Goal: Transaction & Acquisition: Purchase product/service

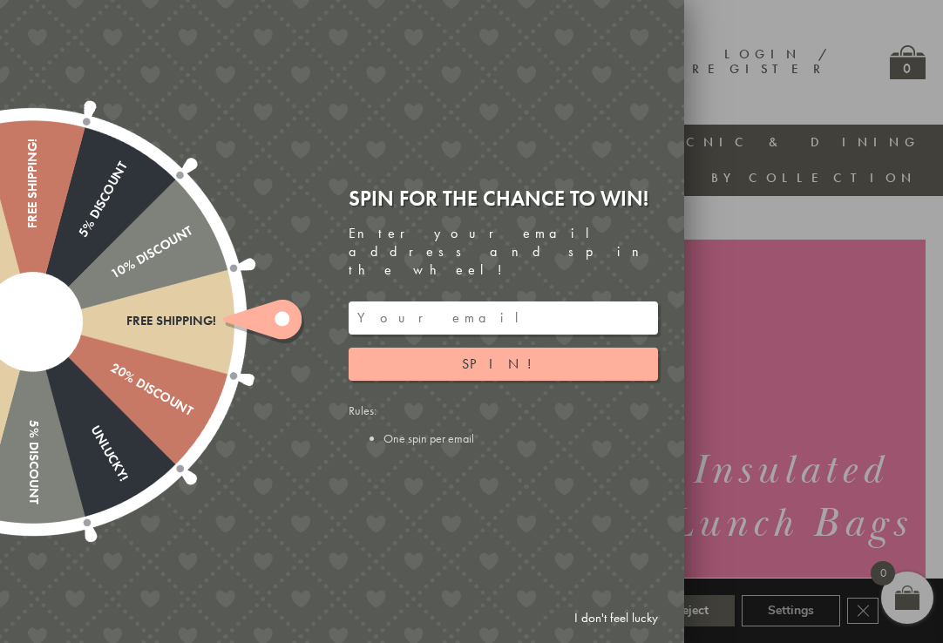
click at [627, 621] on link "I don't feel lucky" at bounding box center [616, 618] width 101 height 32
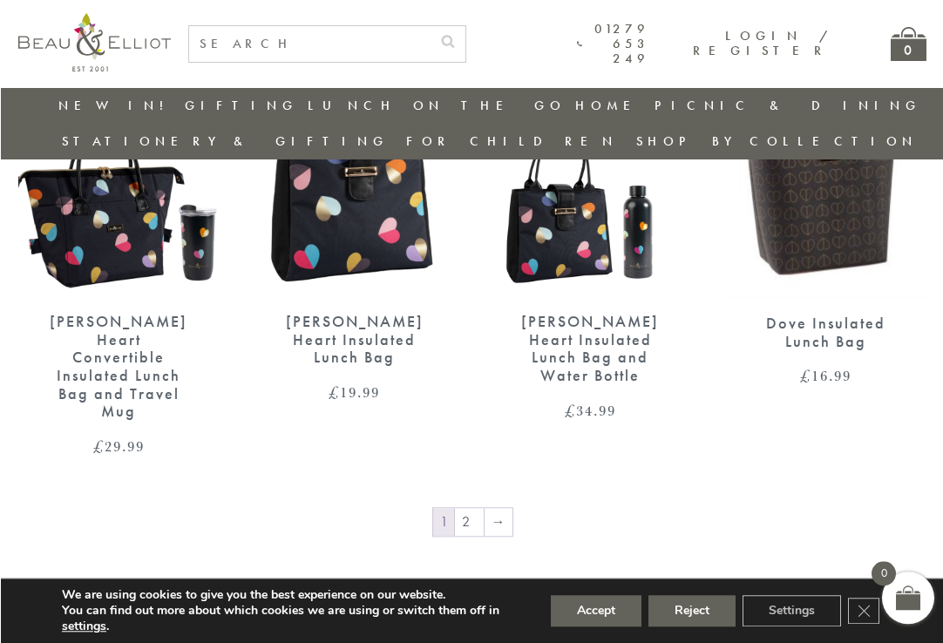
scroll to position [2627, 0]
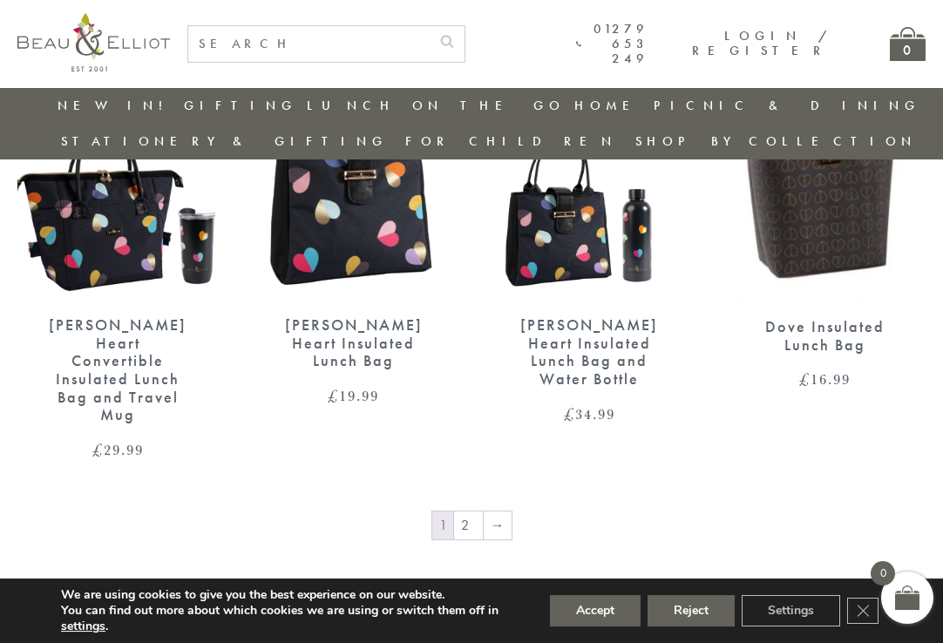
click at [469, 512] on link "2" at bounding box center [468, 526] width 29 height 28
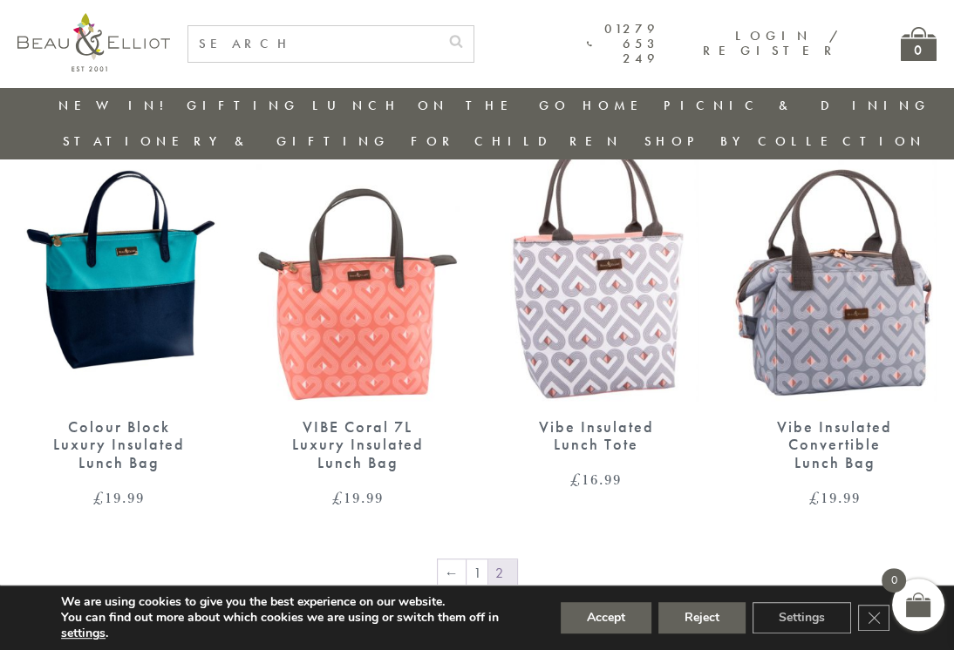
scroll to position [1138, 2]
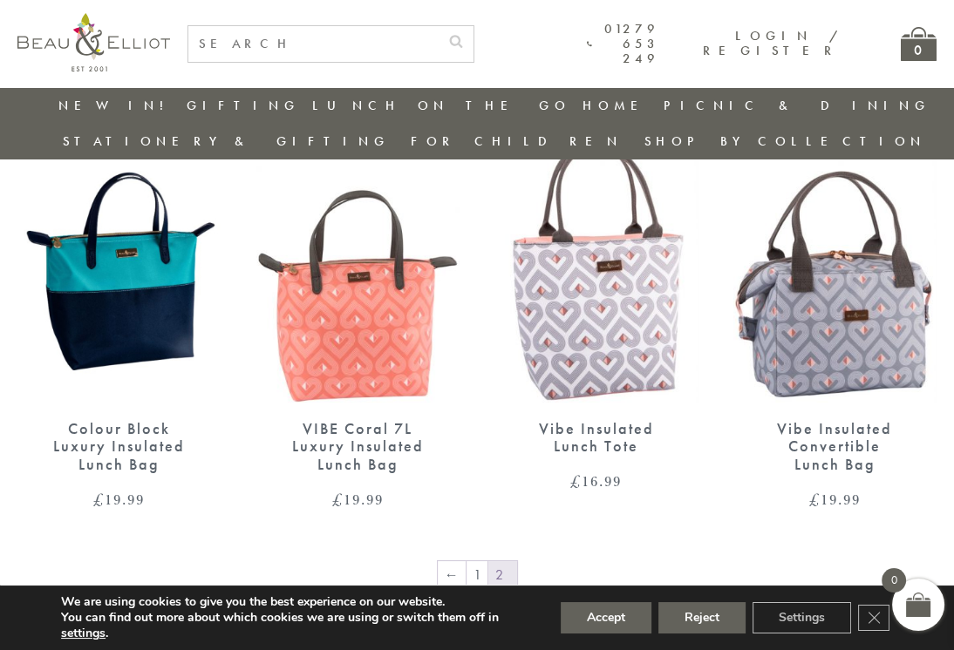
click at [482, 561] on link "1" at bounding box center [476, 575] width 21 height 28
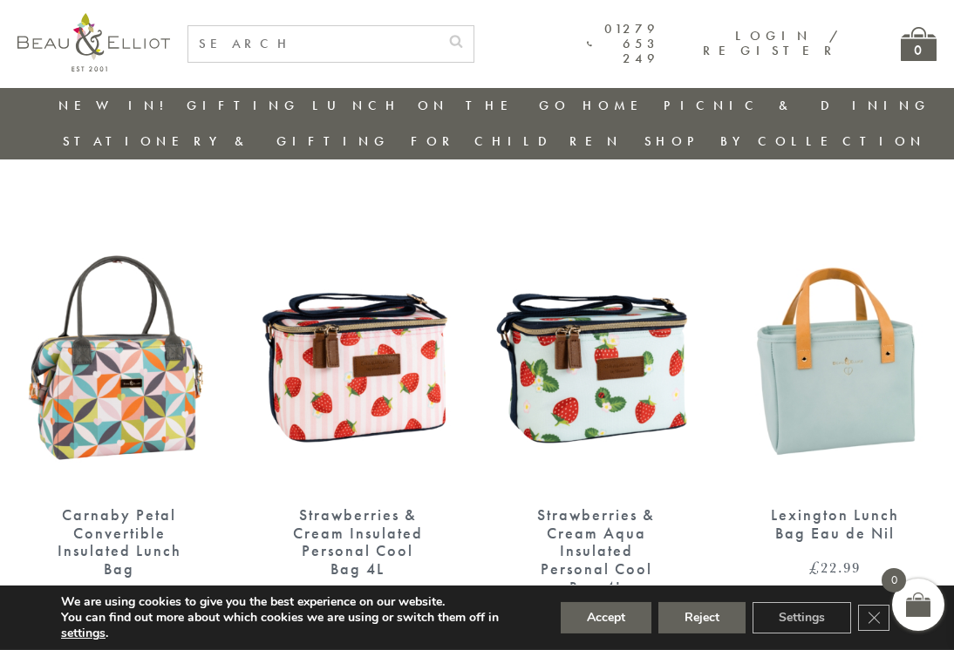
scroll to position [1035, 0]
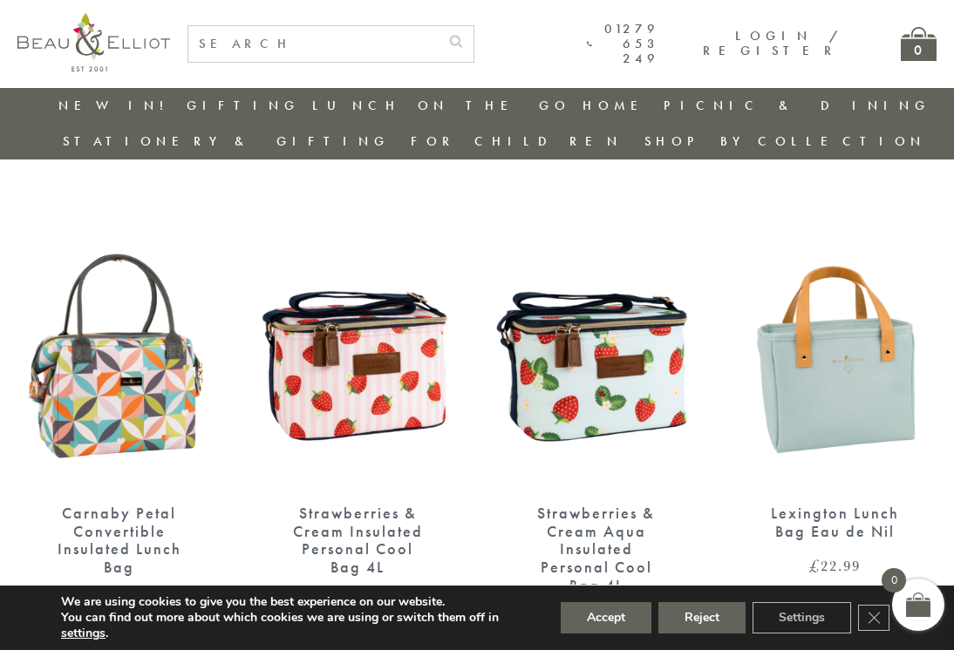
click at [305, 340] on img at bounding box center [358, 356] width 204 height 262
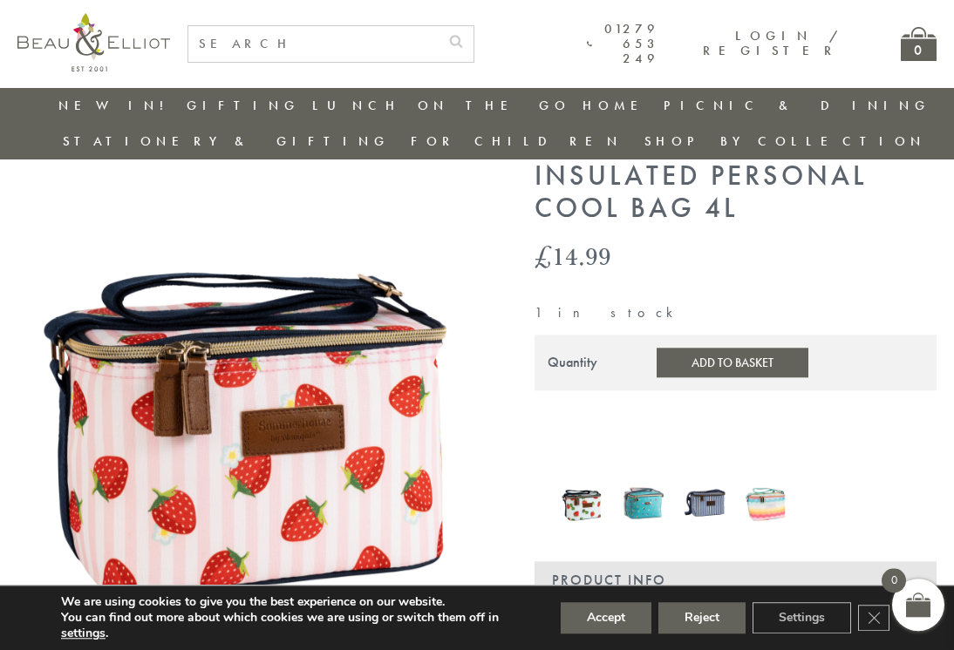
scroll to position [135, 0]
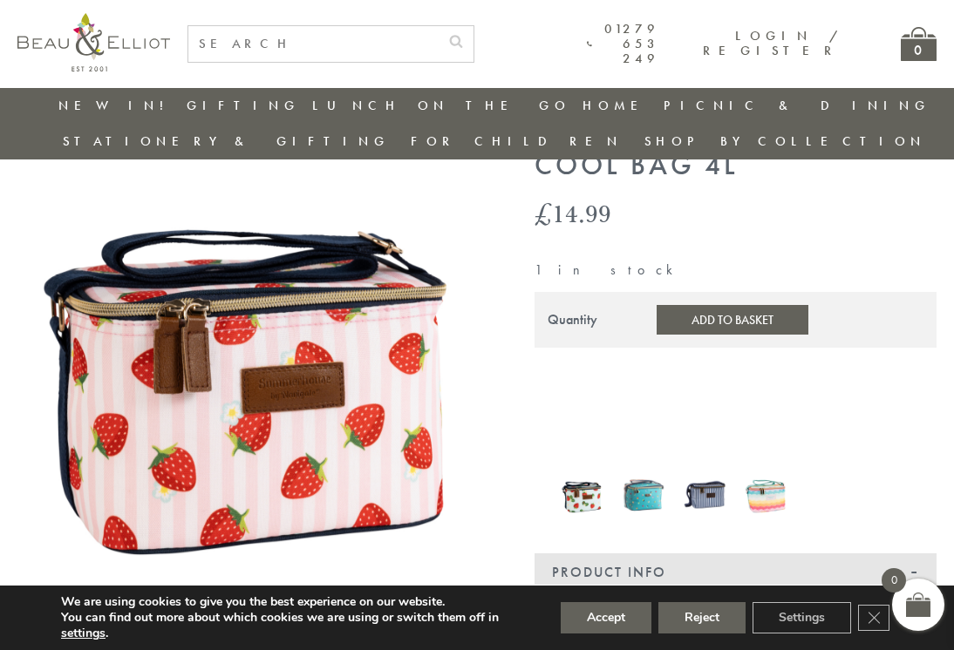
click at [713, 466] on img at bounding box center [704, 494] width 44 height 57
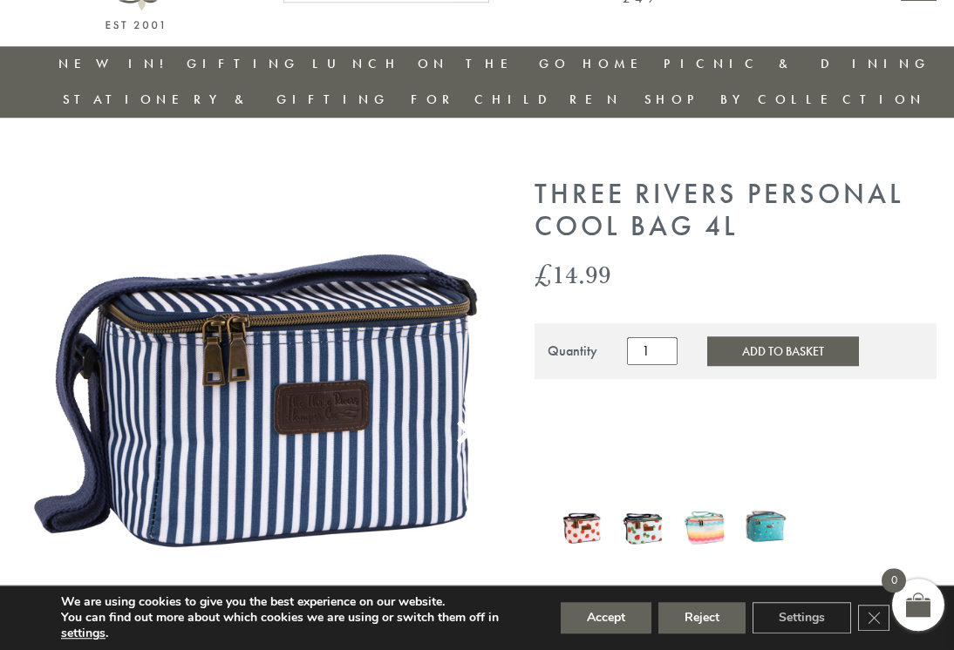
scroll to position [109, 0]
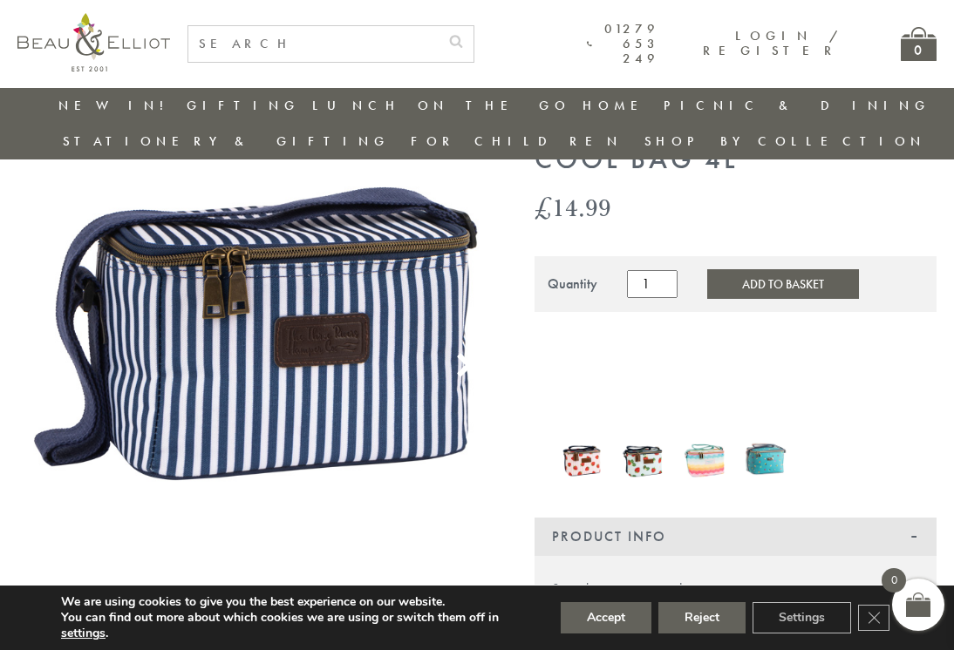
click at [776, 431] on img at bounding box center [765, 459] width 44 height 57
